Goal: Information Seeking & Learning: Learn about a topic

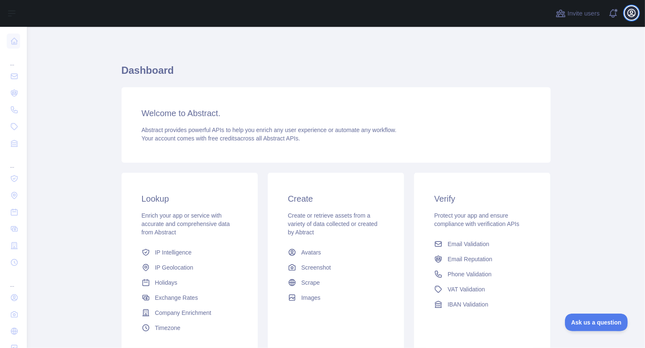
click at [632, 15] on icon "button" at bounding box center [631, 13] width 8 height 8
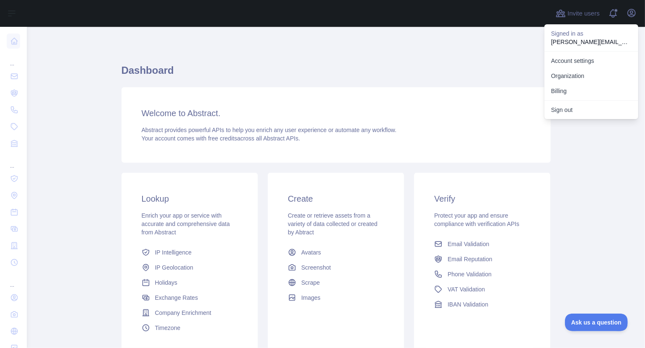
click at [243, 110] on h3 "Welcome to Abstract." at bounding box center [336, 113] width 389 height 12
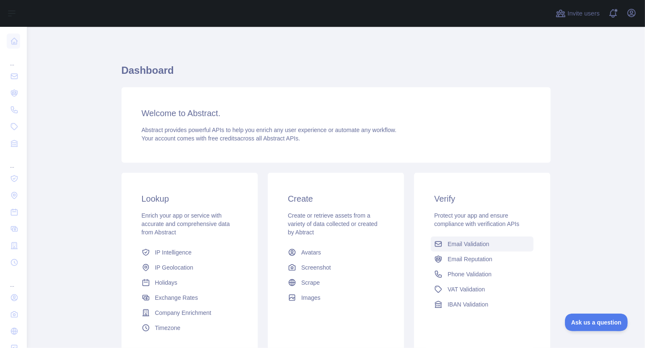
click at [472, 245] on span "Email Validation" at bounding box center [467, 244] width 41 height 8
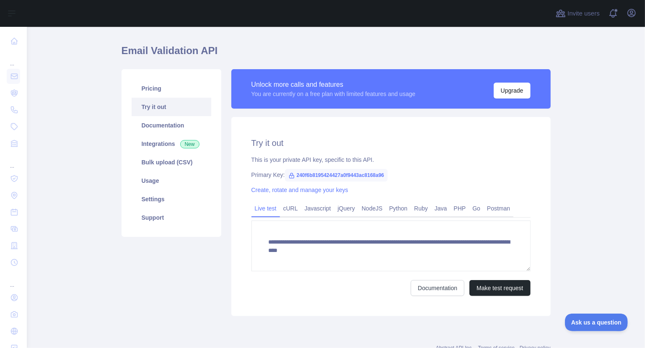
scroll to position [20, 0]
click at [504, 287] on button "Make test request" at bounding box center [499, 287] width 61 height 16
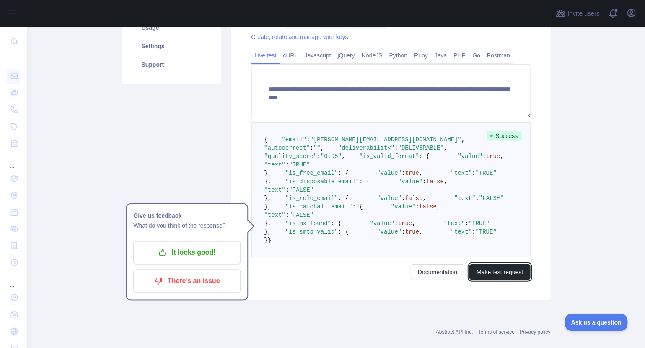
scroll to position [189, 0]
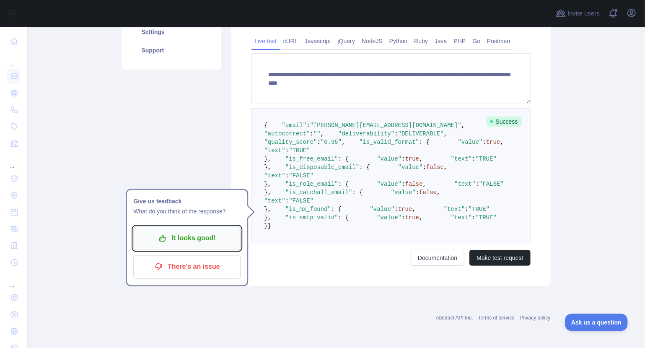
click at [208, 233] on p "It looks good!" at bounding box center [186, 238] width 95 height 14
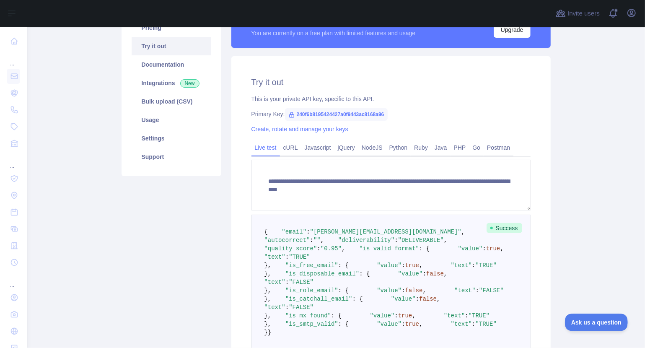
scroll to position [80, 0]
drag, startPoint x: 291, startPoint y: 114, endPoint x: 382, endPoint y: 111, distance: 90.9
click at [382, 111] on span "240f6b8195424427a0f9443ac8168a96" at bounding box center [336, 114] width 103 height 13
copy span "240f6b8195424427a0f9443ac8168a96"
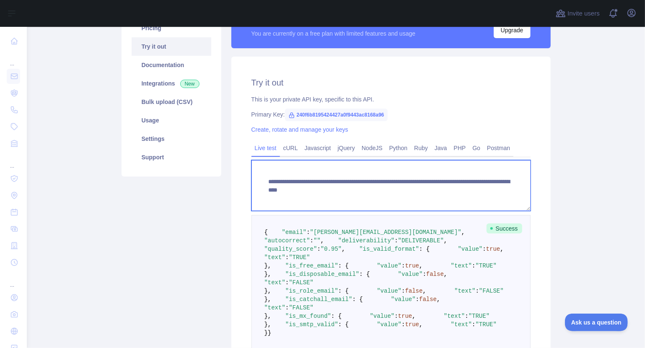
drag, startPoint x: 288, startPoint y: 190, endPoint x: 389, endPoint y: 195, distance: 101.1
click at [389, 195] on textarea "**********" at bounding box center [390, 185] width 279 height 51
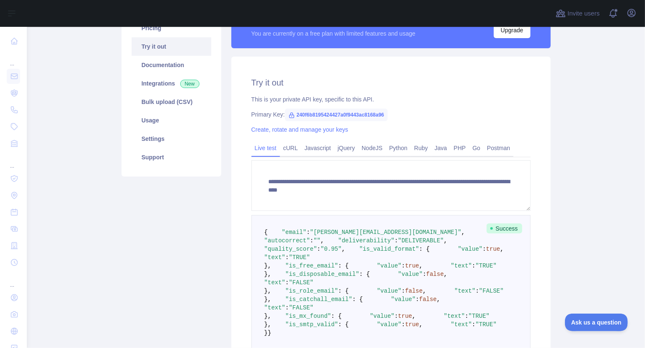
click at [452, 128] on div "Create, rotate and manage your keys" at bounding box center [390, 129] width 279 height 8
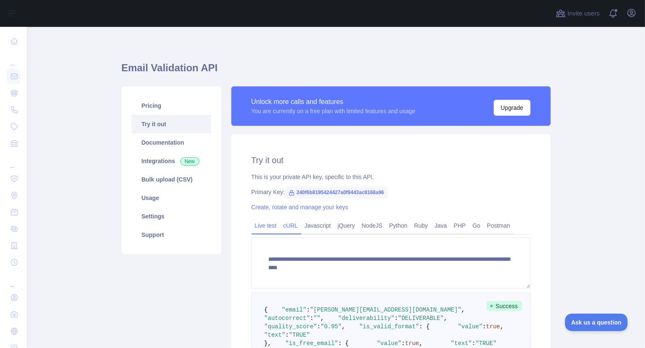
scroll to position [0, 0]
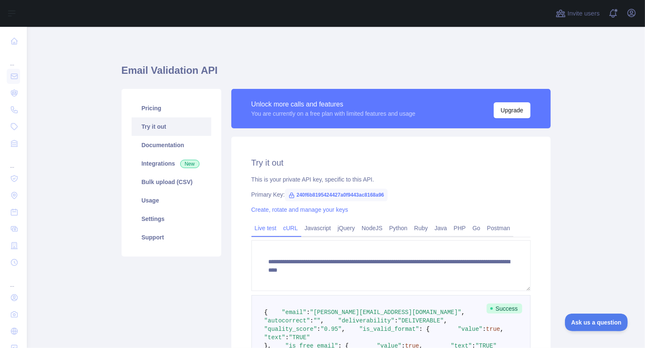
click at [286, 230] on link "cURL" at bounding box center [290, 227] width 21 height 13
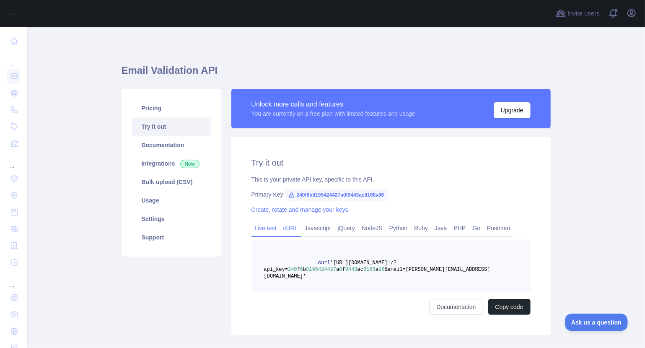
click at [262, 227] on link "Live test" at bounding box center [265, 227] width 28 height 13
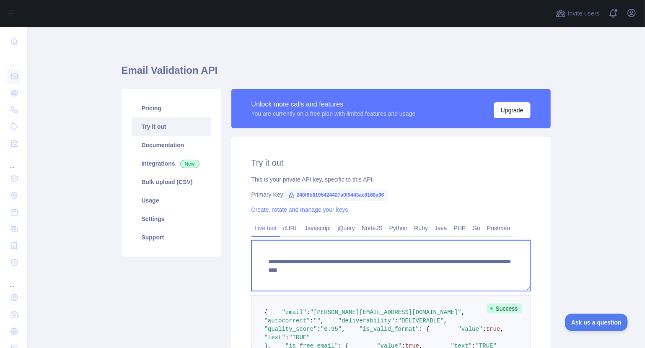
click at [388, 271] on textarea "**********" at bounding box center [390, 265] width 279 height 51
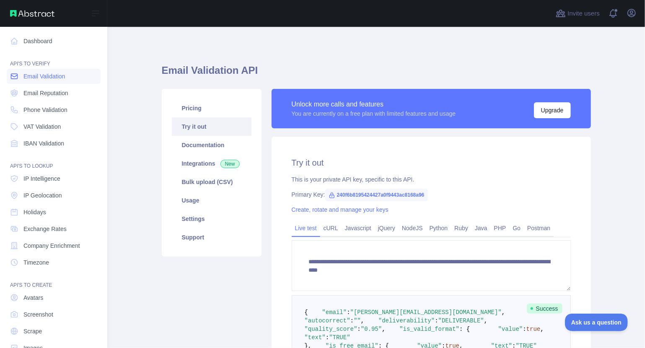
click at [36, 77] on span "Email Validation" at bounding box center [43, 76] width 41 height 8
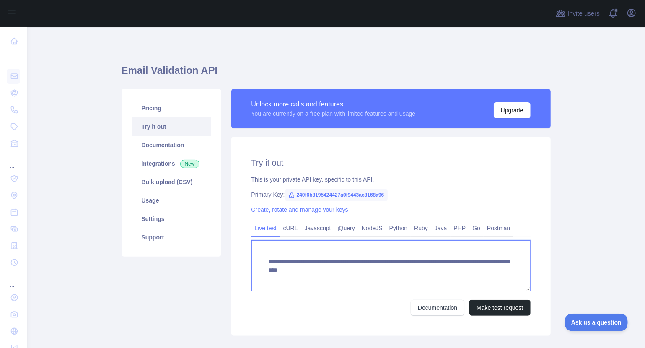
drag, startPoint x: 495, startPoint y: 269, endPoint x: 287, endPoint y: 274, distance: 207.8
click at [287, 274] on textarea "**********" at bounding box center [390, 265] width 279 height 51
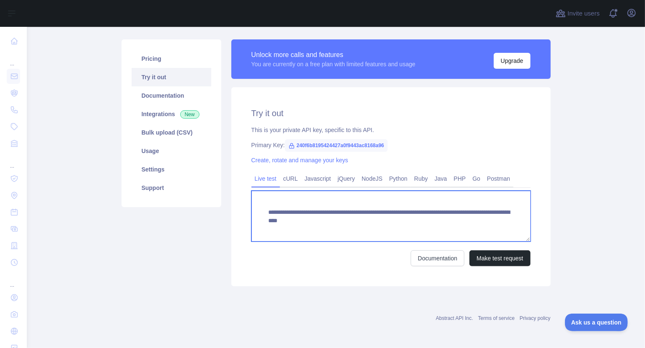
scroll to position [49, 0]
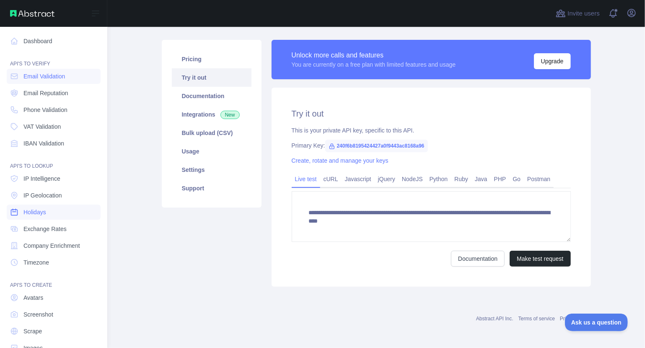
click at [49, 214] on link "Holidays" at bounding box center [54, 211] width 94 height 15
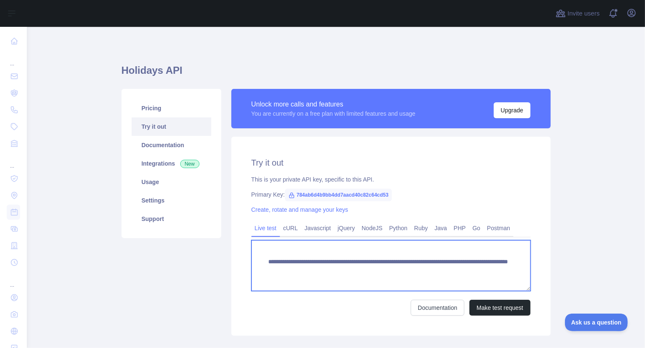
drag, startPoint x: 288, startPoint y: 269, endPoint x: 302, endPoint y: 281, distance: 18.4
click at [302, 281] on textarea "**********" at bounding box center [390, 265] width 279 height 51
